Goal: Navigation & Orientation: Go to known website

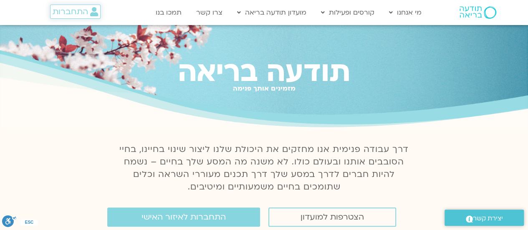
click at [74, 10] on span "התחברות" at bounding box center [70, 11] width 35 height 9
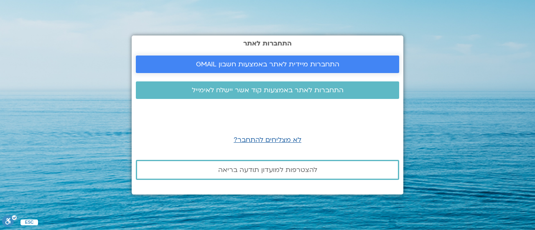
click at [238, 66] on span "התחברות מיידית לאתר באמצעות חשבון GMAIL" at bounding box center [267, 65] width 143 height 8
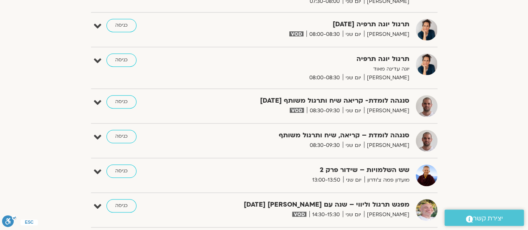
scroll to position [438, 0]
